Goal: Task Accomplishment & Management: Manage account settings

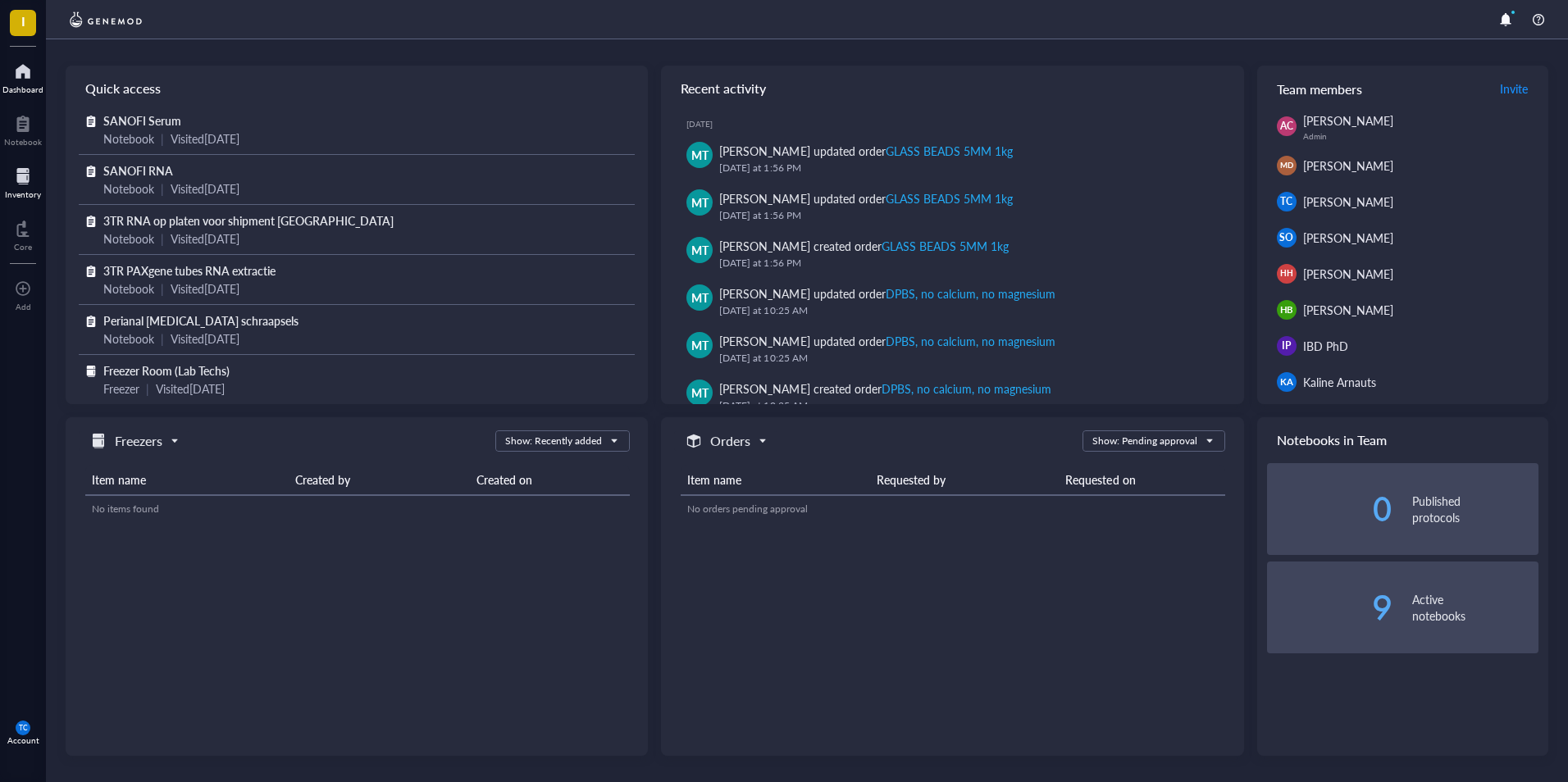
click at [18, 185] on div at bounding box center [23, 176] width 36 height 27
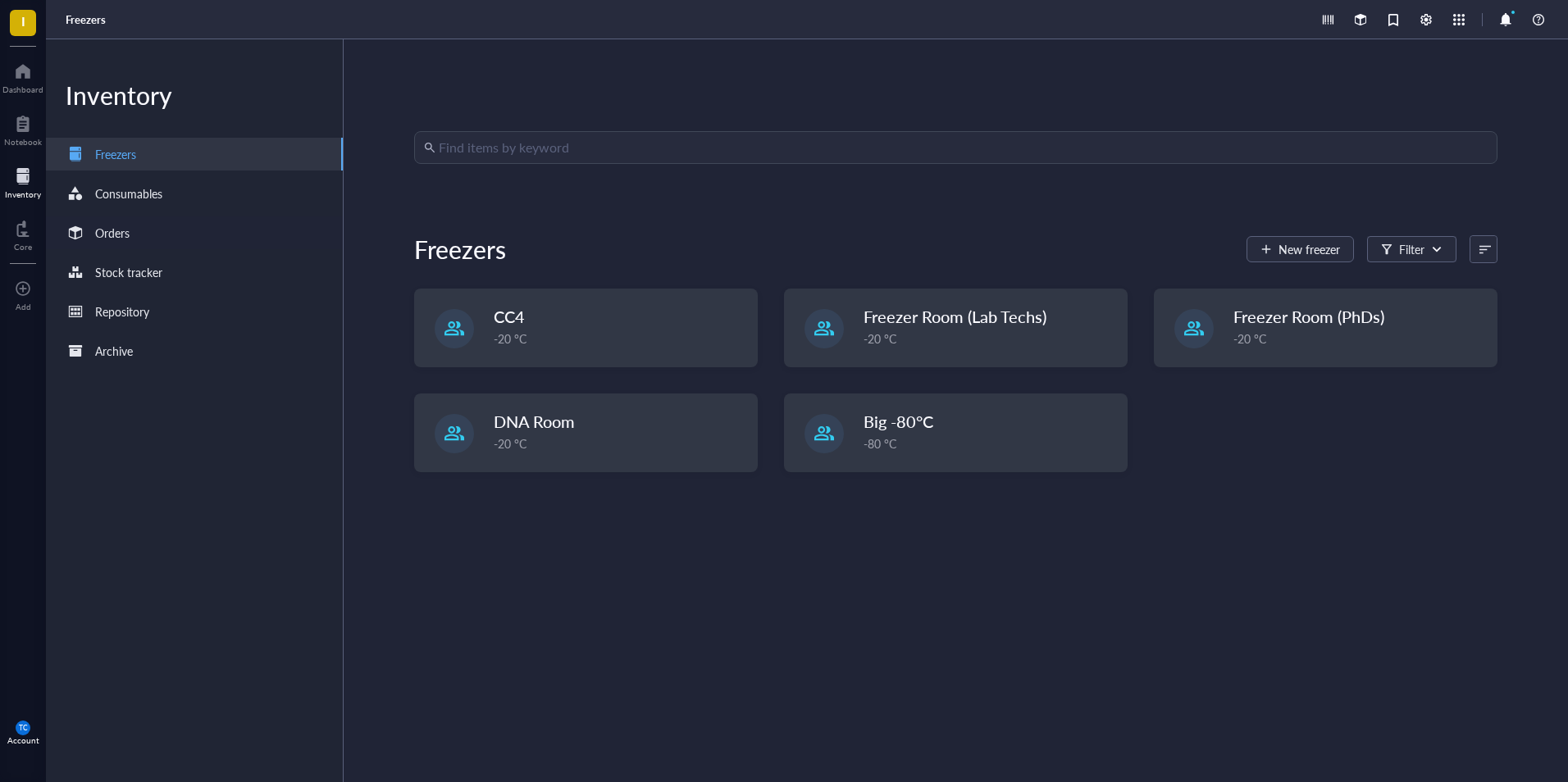
click at [110, 240] on div "Orders" at bounding box center [112, 232] width 34 height 18
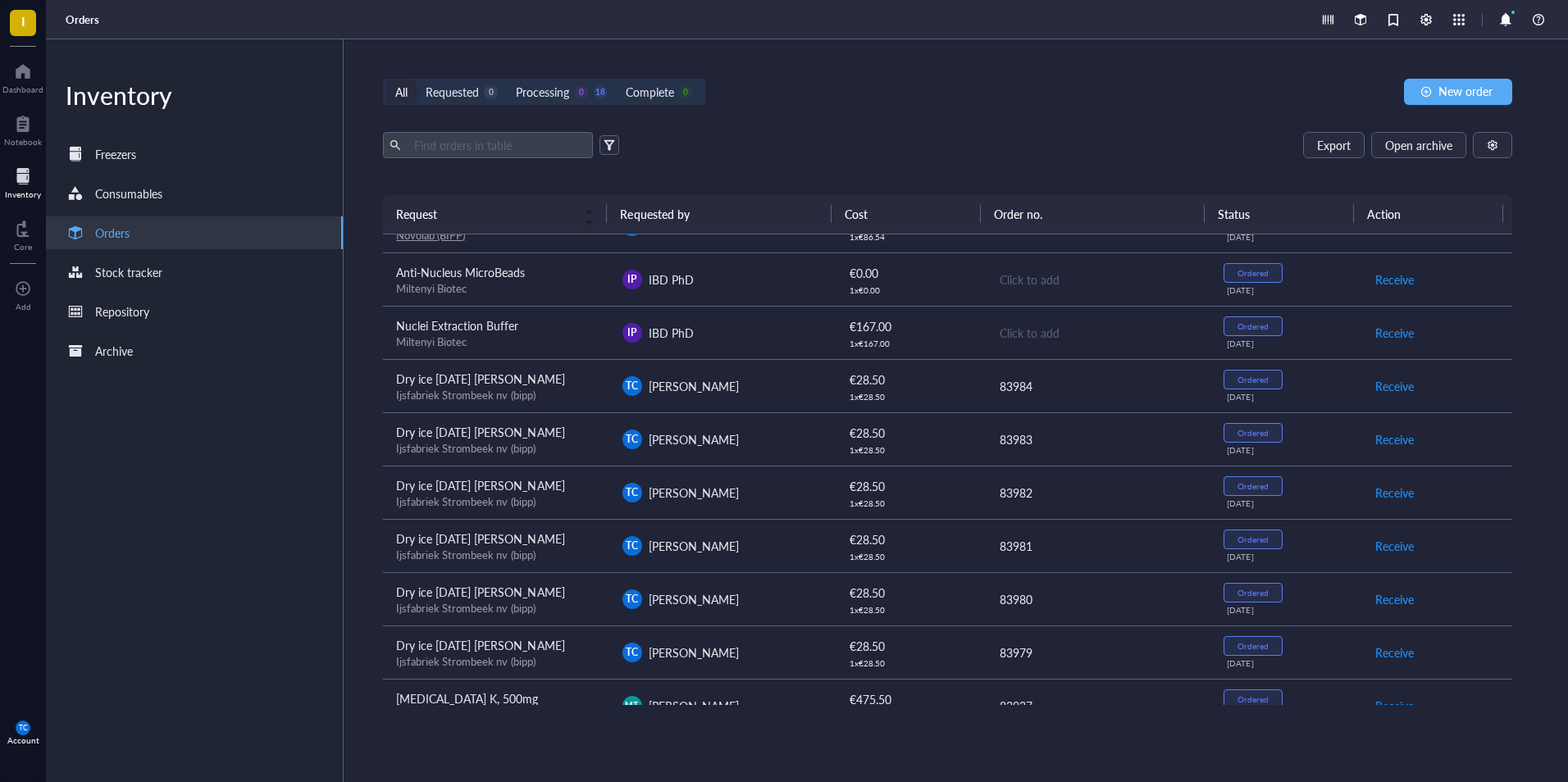
scroll to position [489, 0]
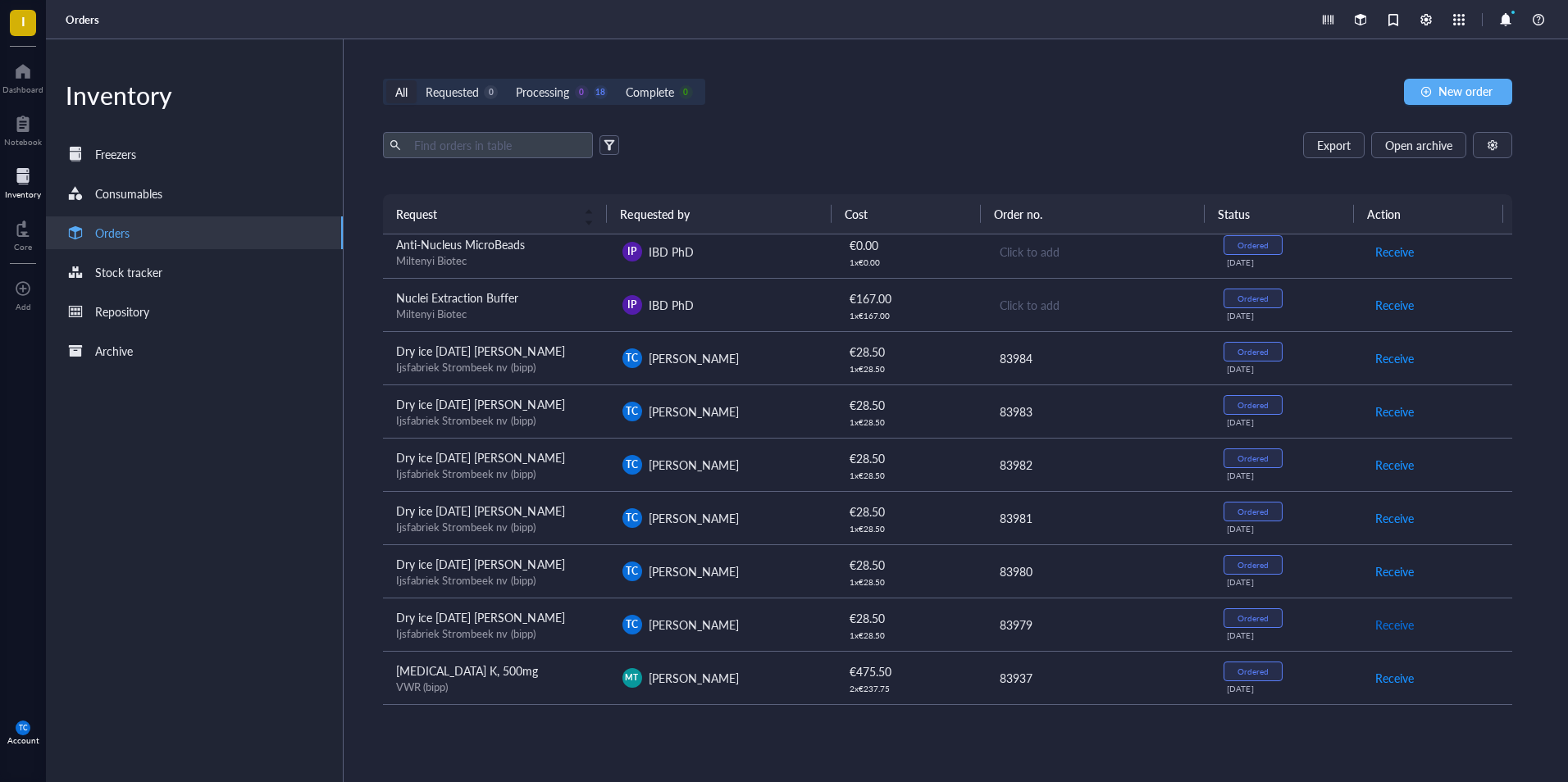
click at [1380, 629] on span "Receive" at bounding box center [1395, 625] width 38 height 18
click at [1380, 628] on span "Archive order" at bounding box center [1410, 625] width 69 height 18
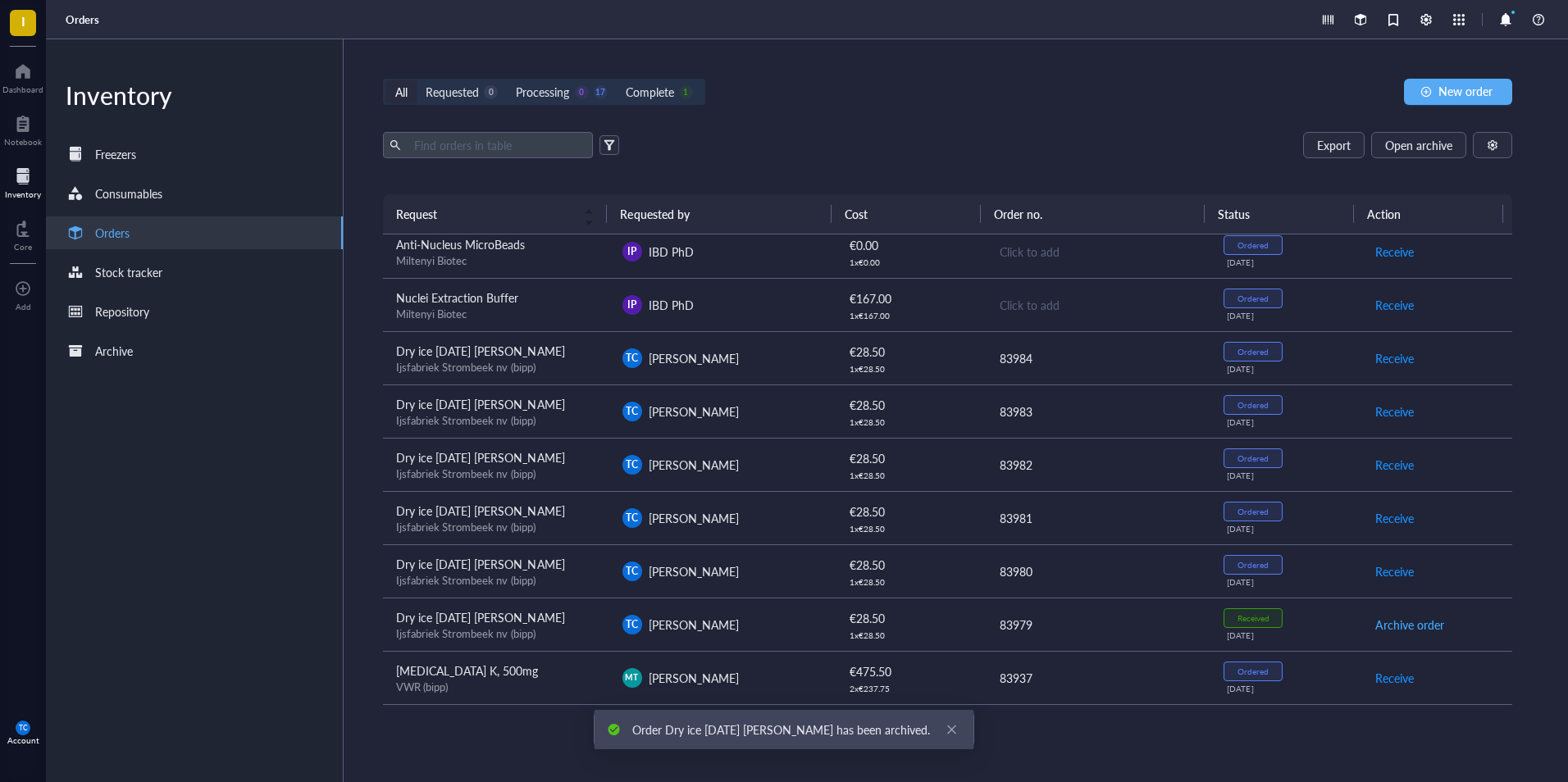
scroll to position [435, 0]
click at [23, 727] on span "TC" at bounding box center [23, 728] width 9 height 9
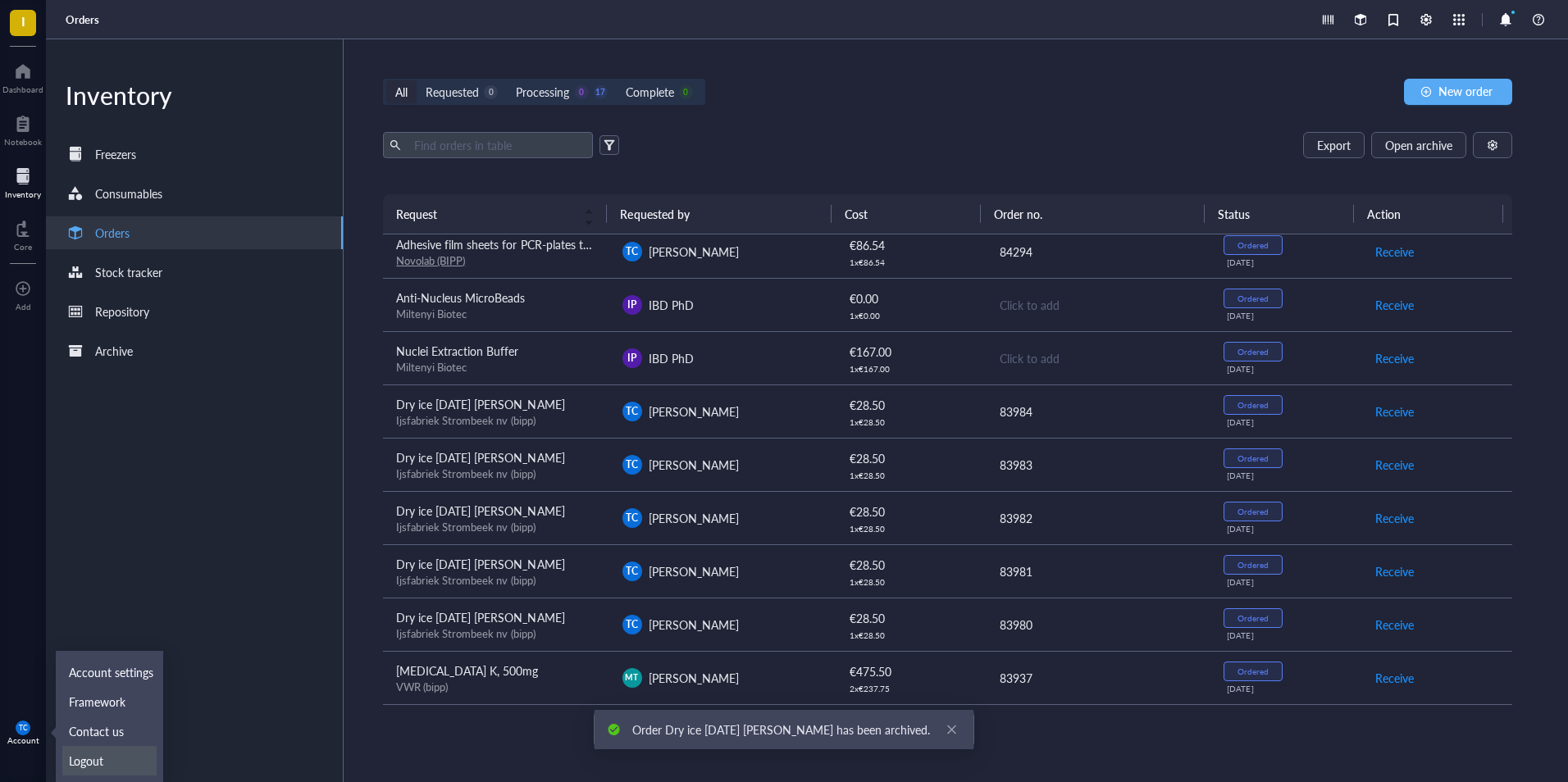
click at [97, 756] on link "Logout" at bounding box center [109, 760] width 94 height 30
